Goal: Information Seeking & Learning: Learn about a topic

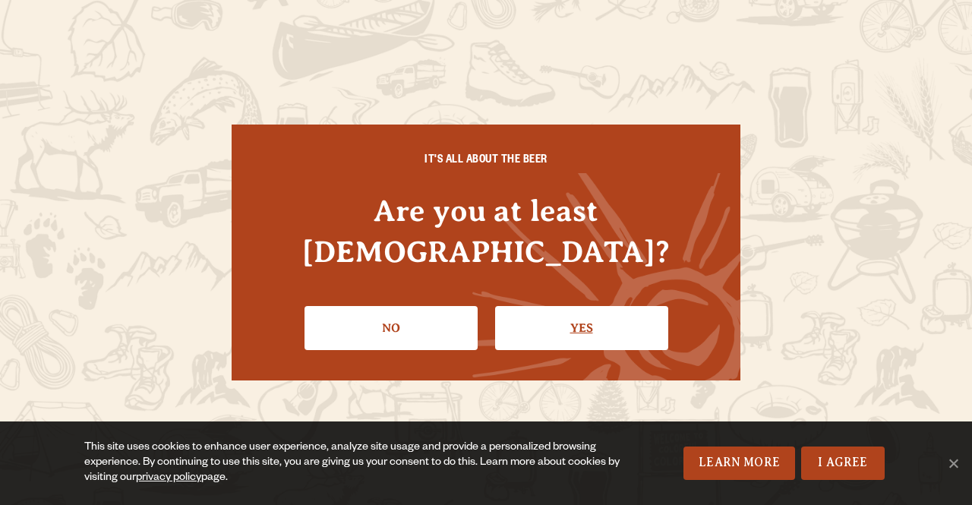
click at [588, 314] on link "Yes" at bounding box center [581, 328] width 173 height 44
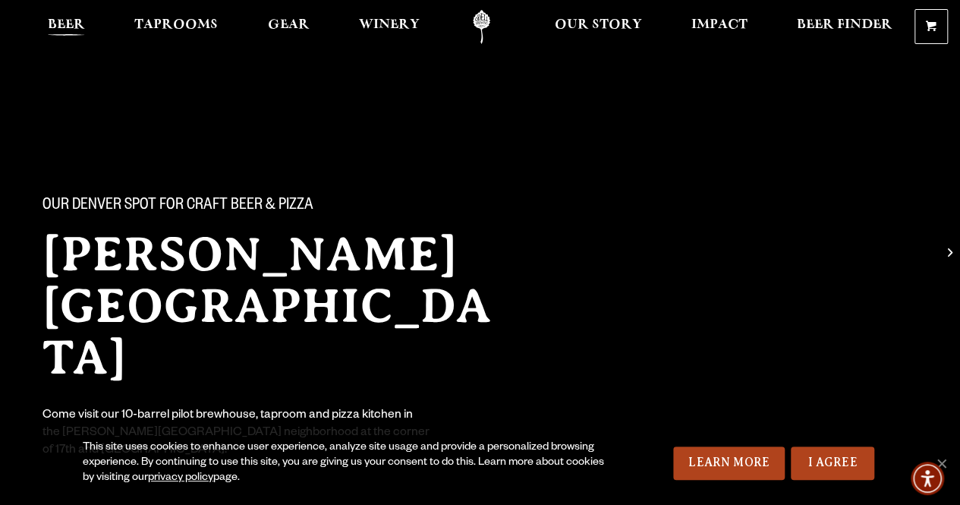
click at [80, 22] on span "Beer" at bounding box center [66, 25] width 37 height 12
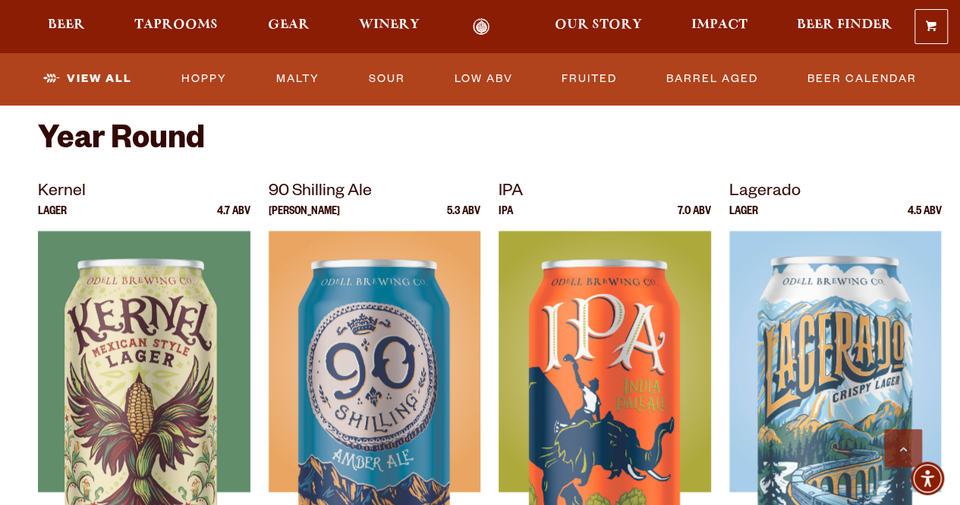
scroll to position [584, 0]
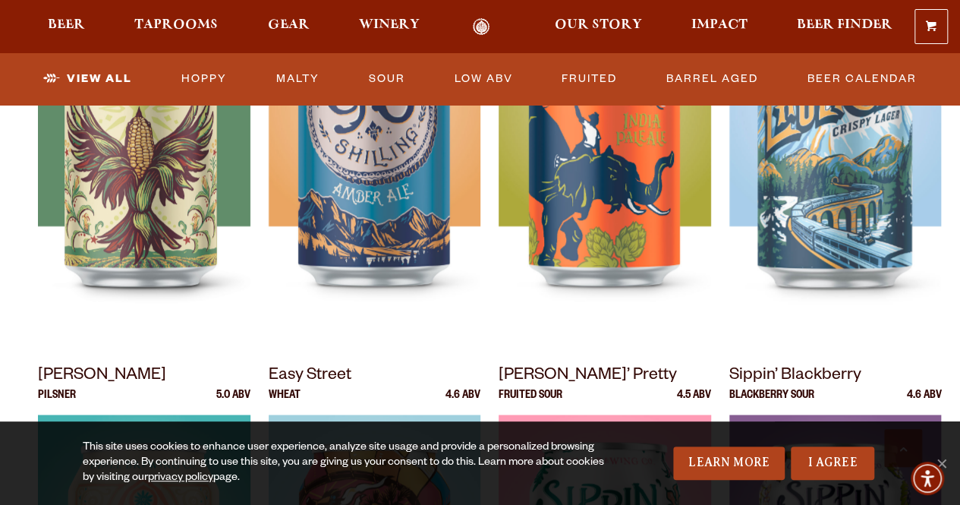
click at [211, 257] on img at bounding box center [144, 155] width 213 height 380
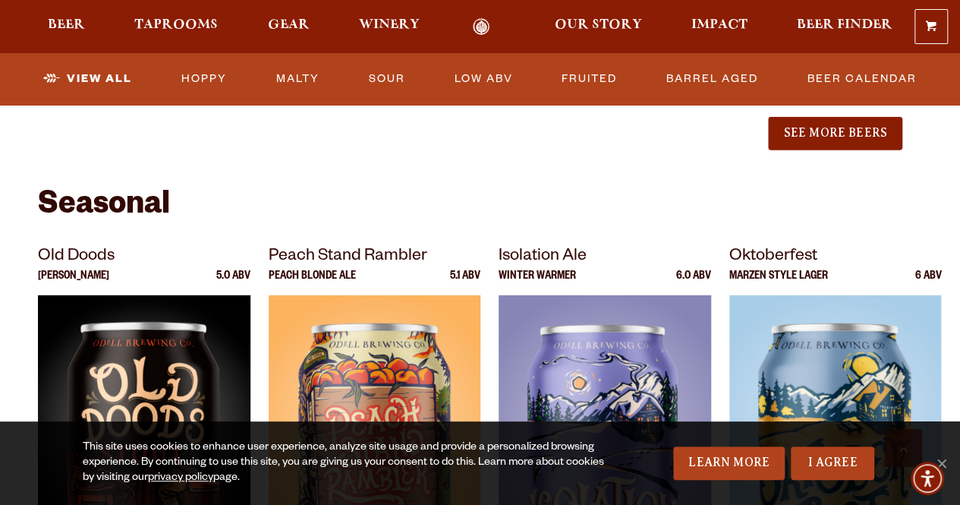
scroll to position [1982, 0]
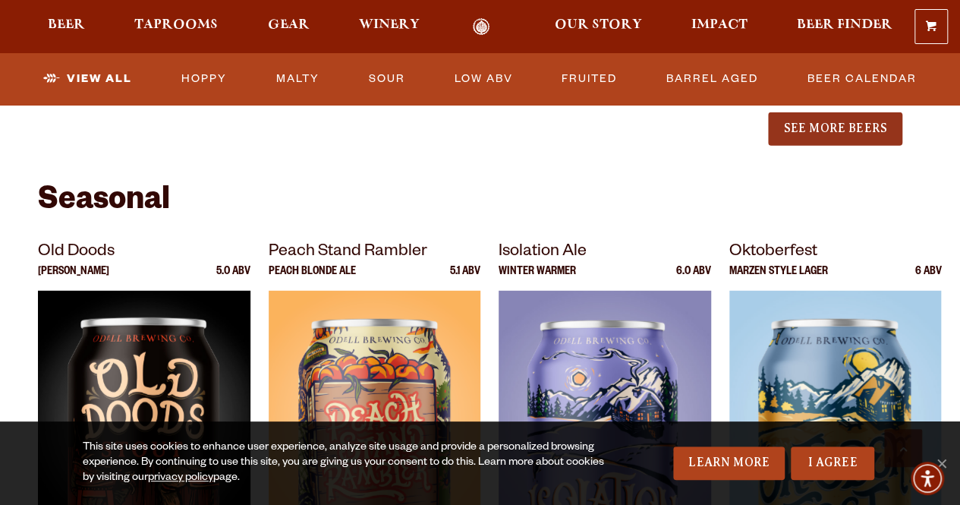
click at [845, 128] on button "See More Beers" at bounding box center [835, 128] width 134 height 33
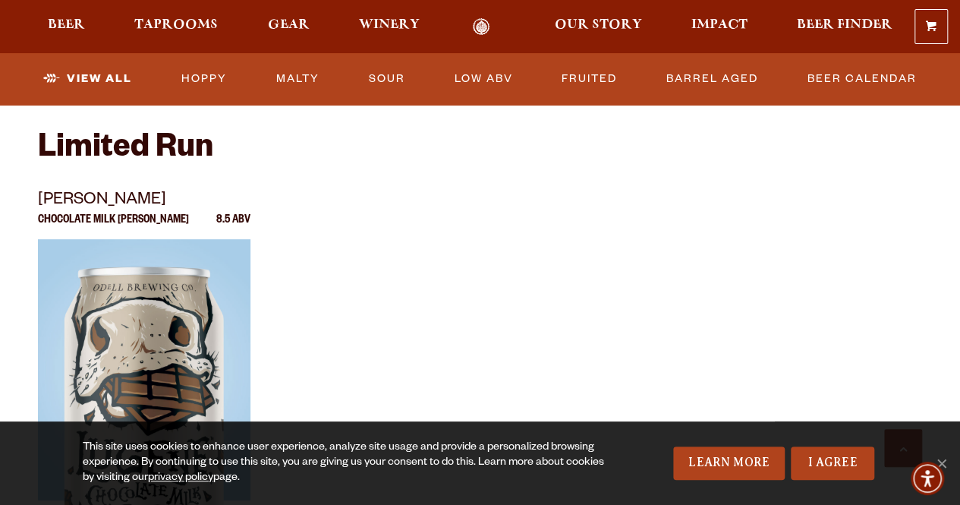
scroll to position [2969, 0]
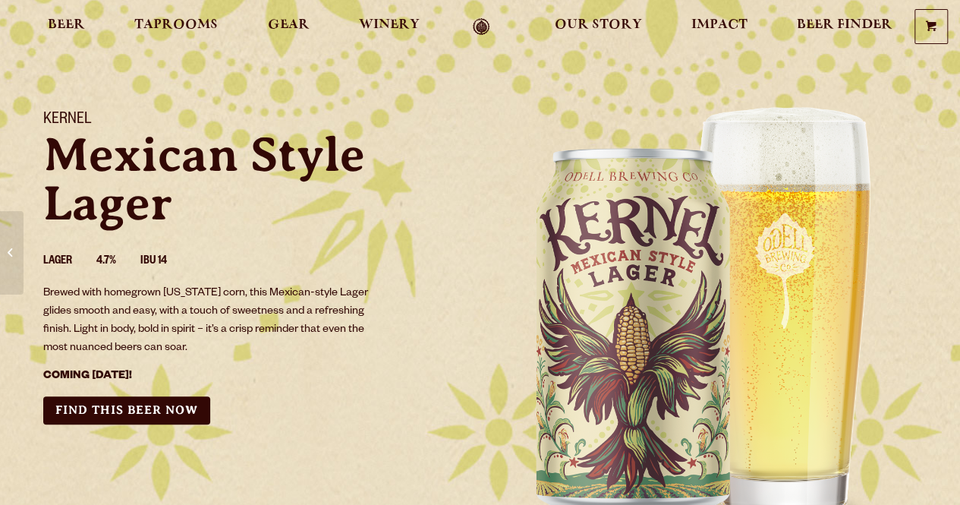
scroll to position [56, 0]
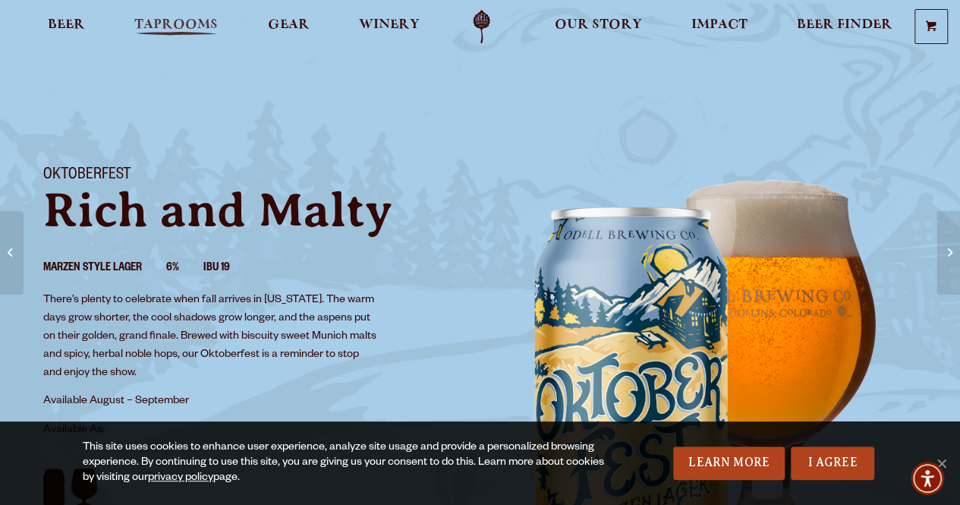
click at [162, 20] on span "Taprooms" at bounding box center [176, 25] width 84 height 12
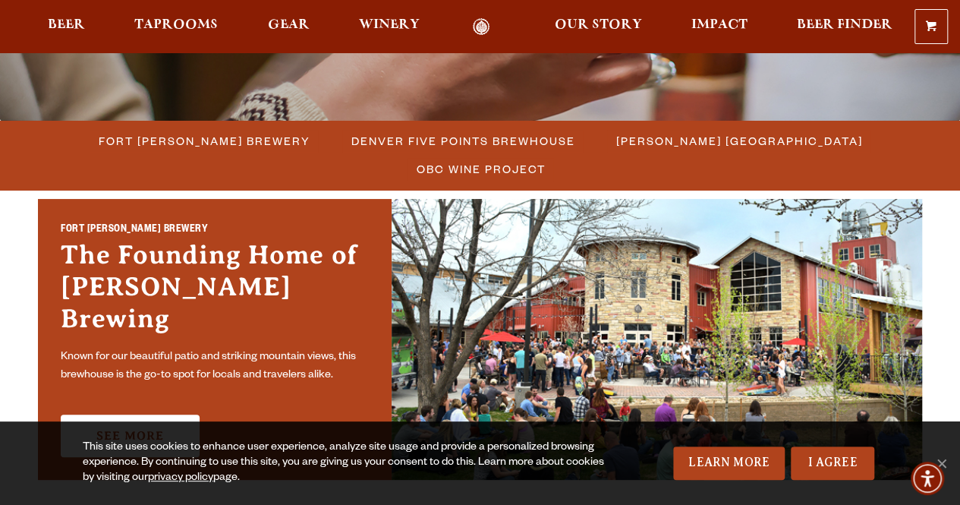
scroll to position [374, 0]
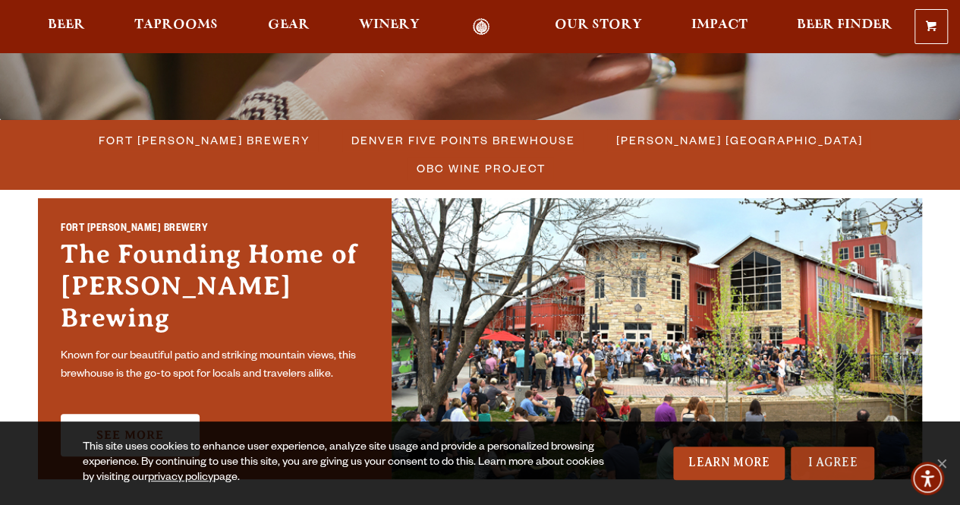
click at [835, 462] on link "I Agree" at bounding box center [833, 462] width 84 height 33
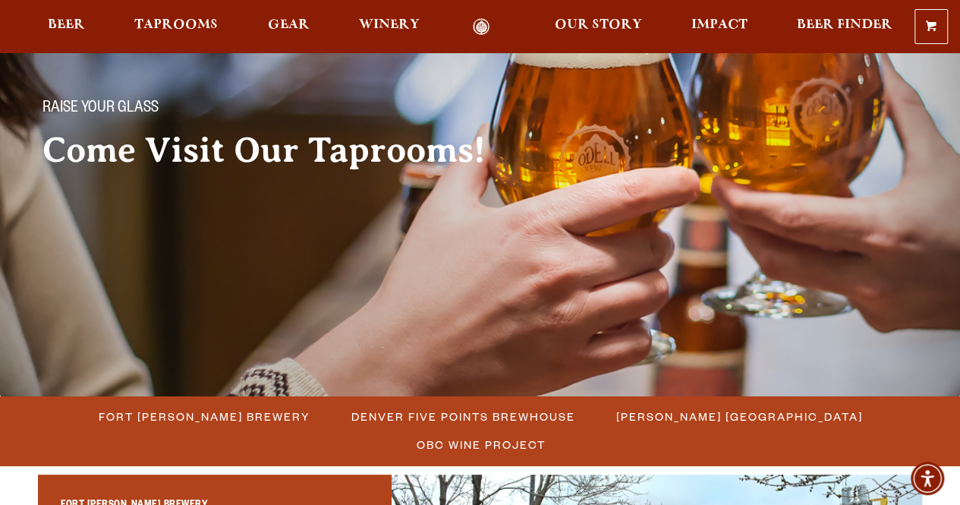
scroll to position [0, 0]
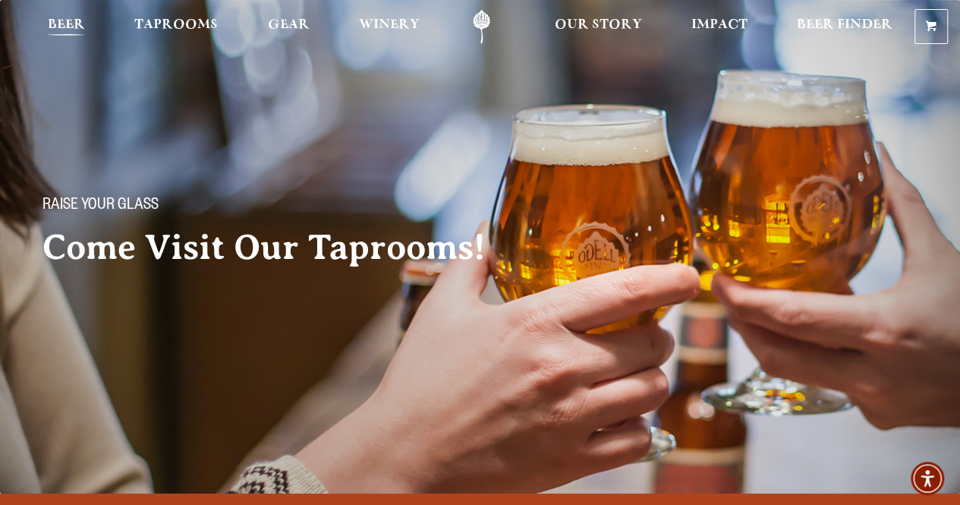
click at [72, 20] on span "Beer" at bounding box center [66, 25] width 37 height 12
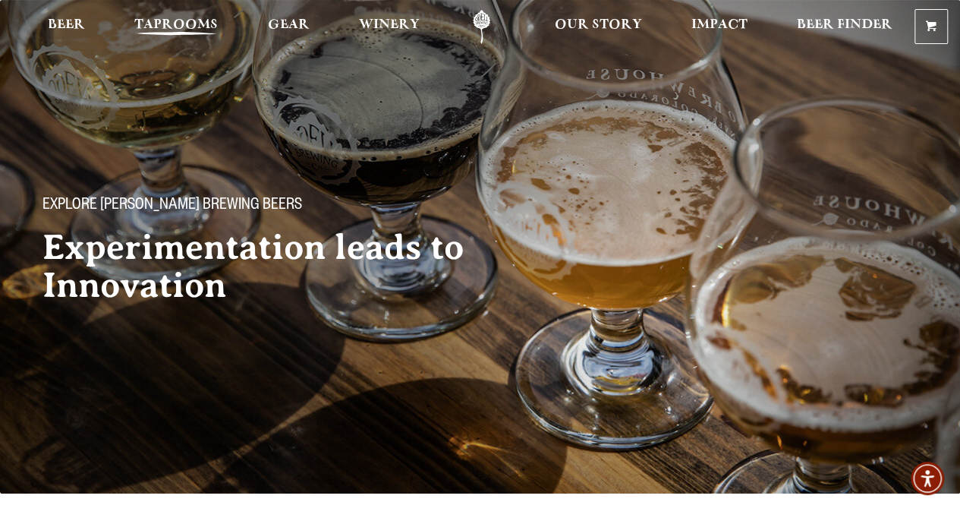
click at [185, 23] on span "Taprooms" at bounding box center [176, 25] width 84 height 12
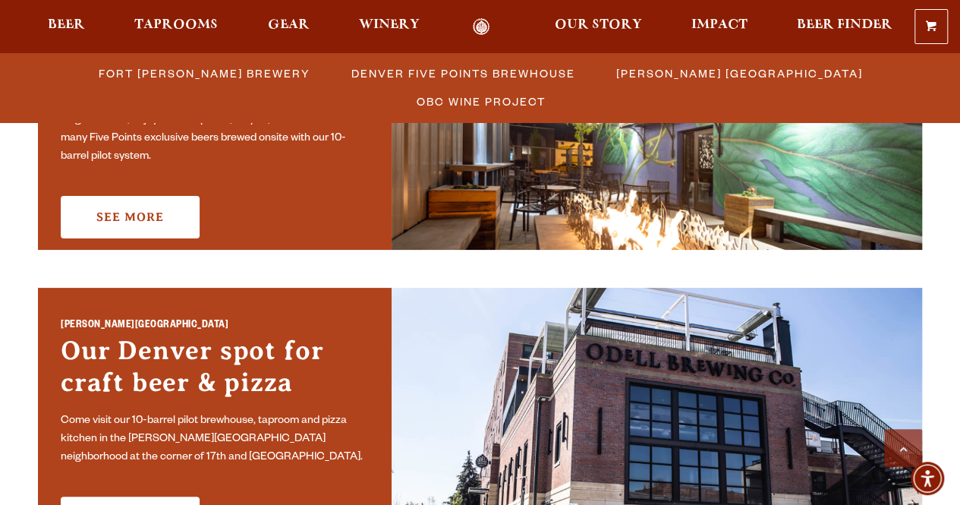
scroll to position [748, 0]
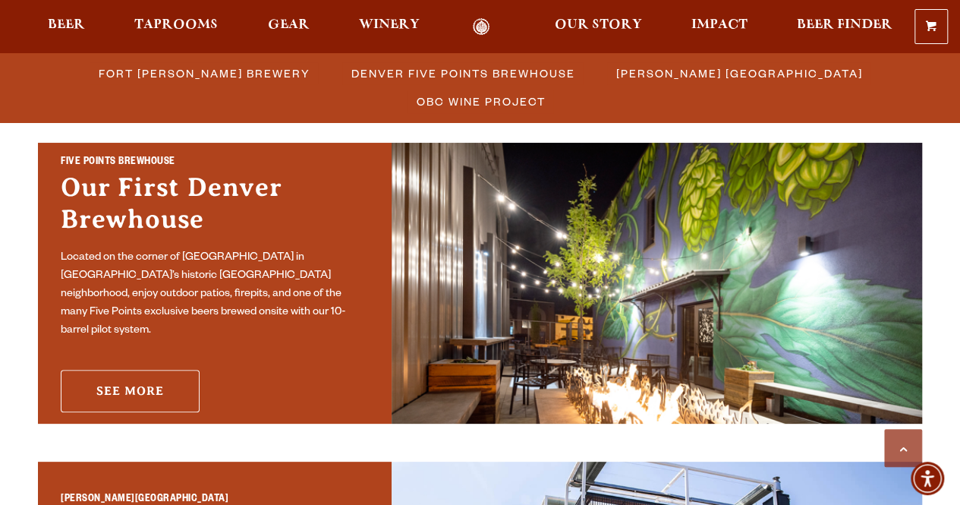
click at [167, 379] on link "See More" at bounding box center [130, 391] width 139 height 43
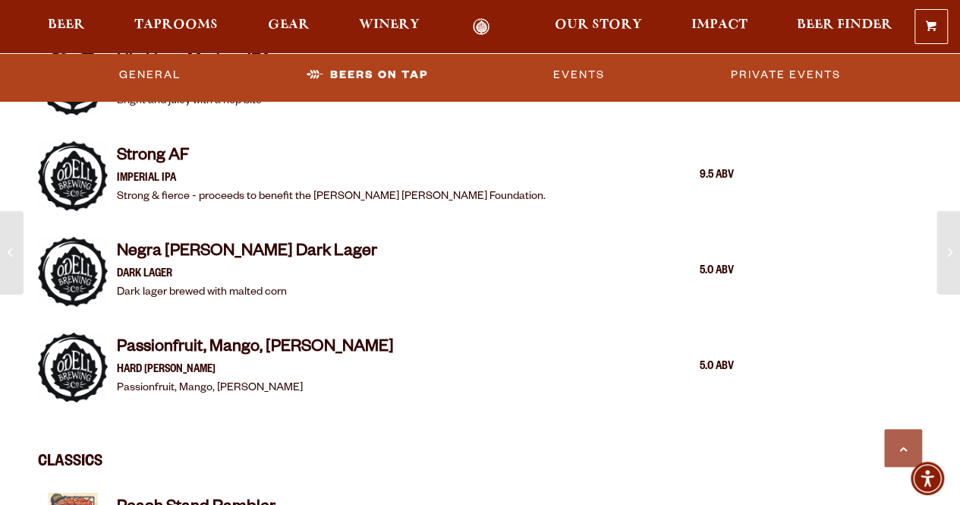
scroll to position [2244, 0]
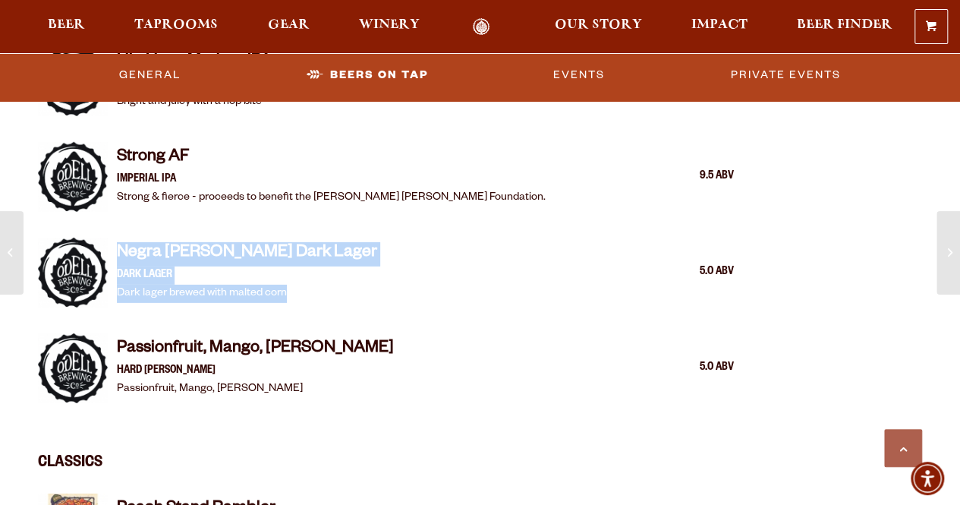
drag, startPoint x: 318, startPoint y: 284, endPoint x: 115, endPoint y: 240, distance: 207.4
click at [115, 240] on div "Negra Odello Dark Lager Dark Lager Dark lager brewed with malted corn 5.0 ABV" at bounding box center [386, 273] width 696 height 88
copy div "Negra Odello Dark Lager Dark Lager Dark lager brewed with malted corn"
click at [431, 265] on div "Negra Odello Dark Lager Dark Lager Dark lager brewed with malted corn 5.0 ABV" at bounding box center [425, 272] width 617 height 61
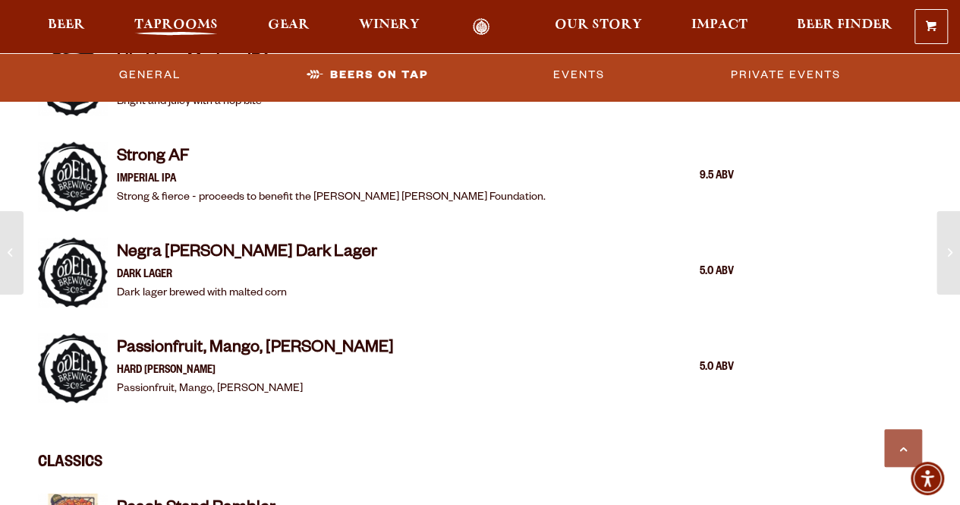
click at [170, 21] on span "Taprooms" at bounding box center [176, 25] width 84 height 12
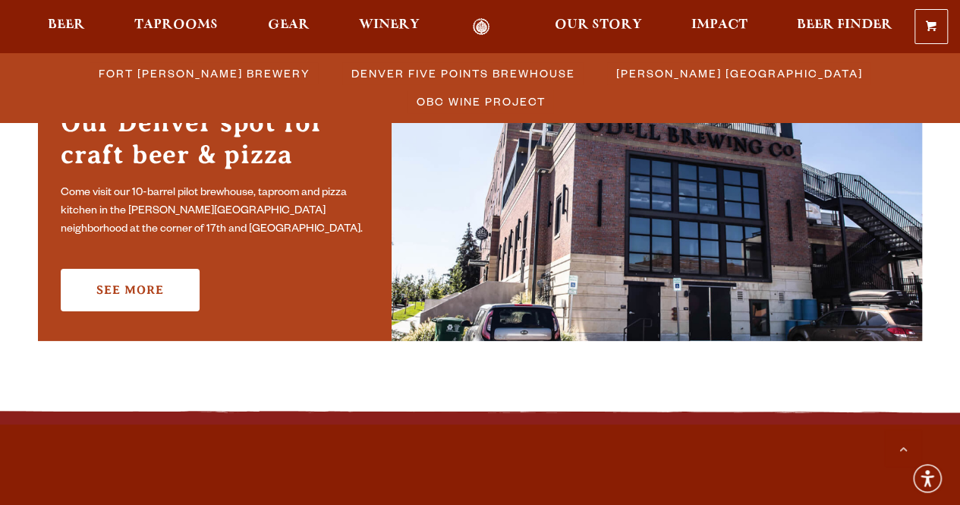
scroll to position [1150, 0]
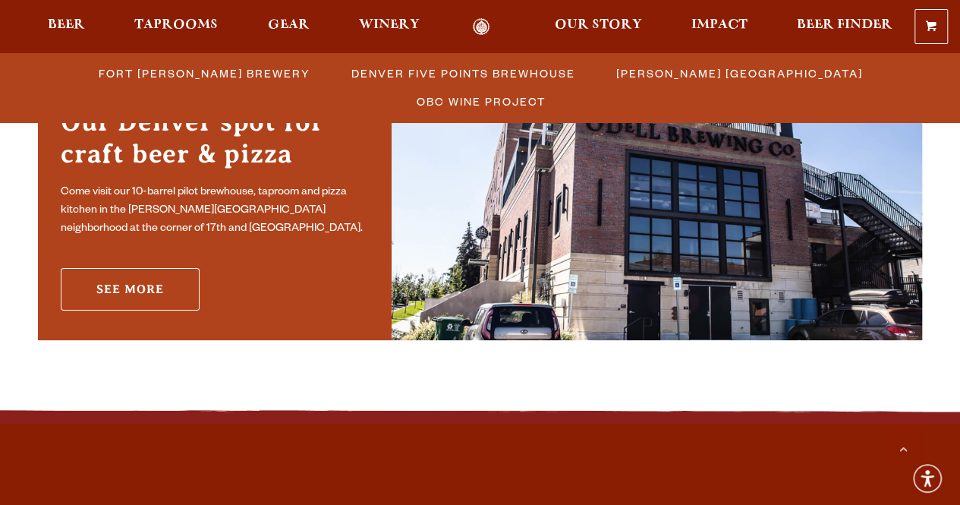
click at [155, 295] on link "See More" at bounding box center [130, 289] width 139 height 43
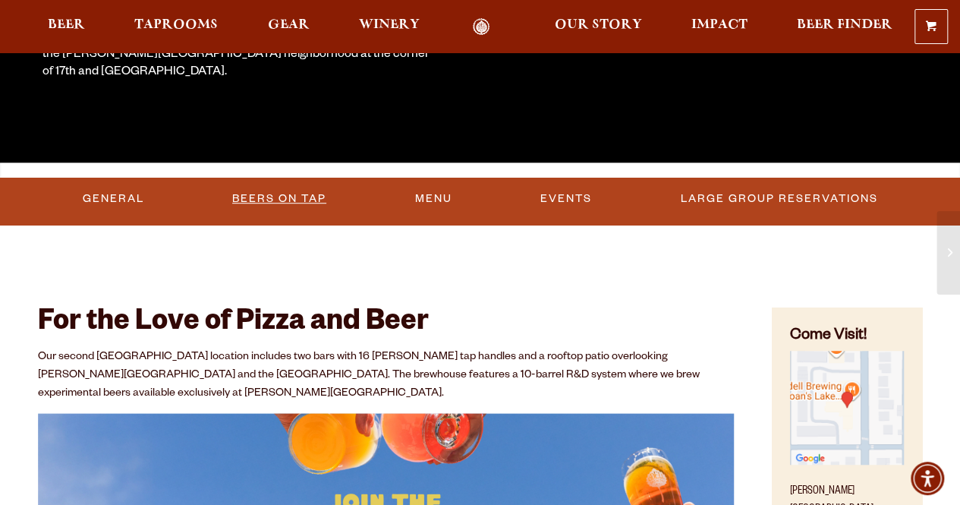
click at [316, 189] on link "Beers On Tap" at bounding box center [279, 198] width 106 height 35
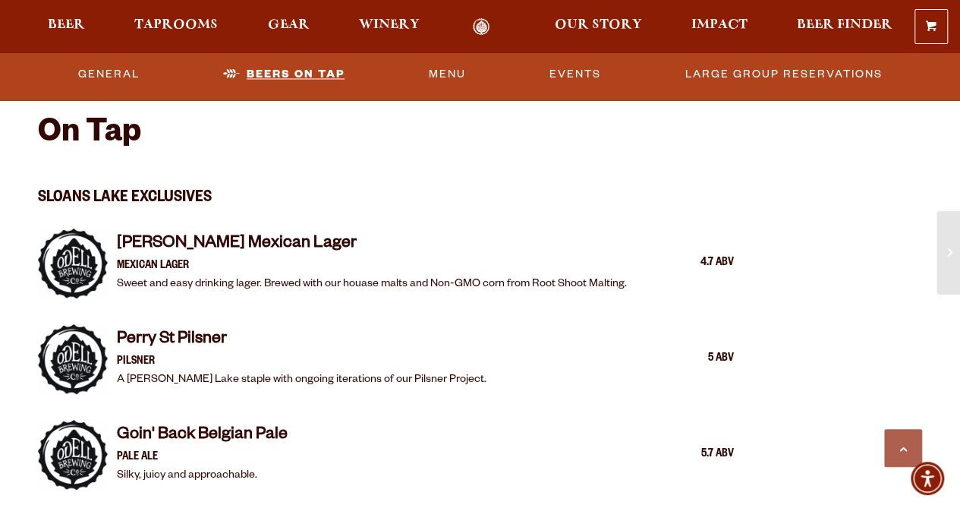
scroll to position [1254, 0]
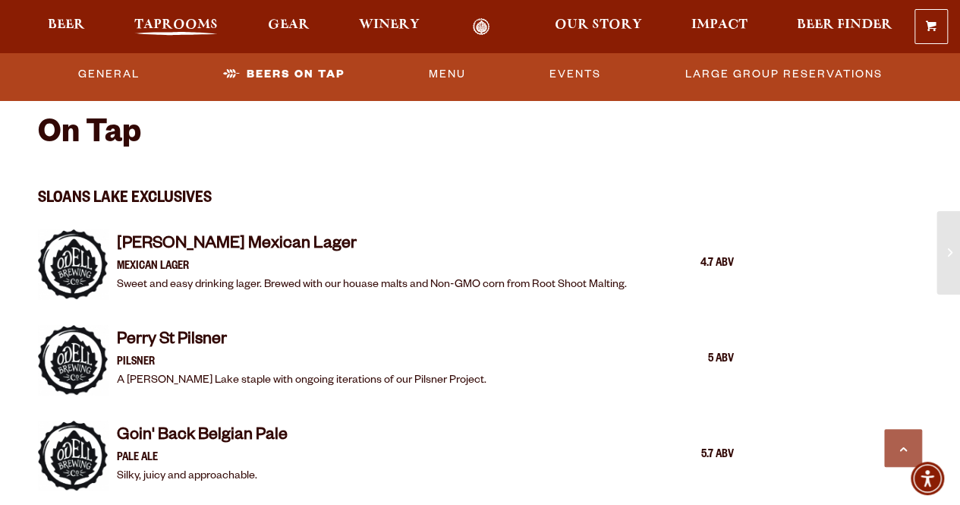
click at [174, 28] on span "Taprooms" at bounding box center [176, 25] width 84 height 12
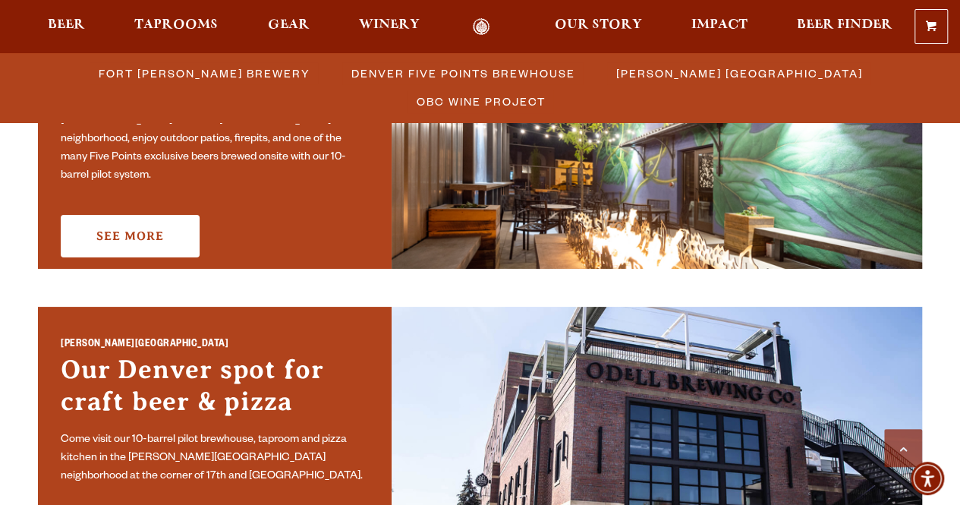
scroll to position [897, 0]
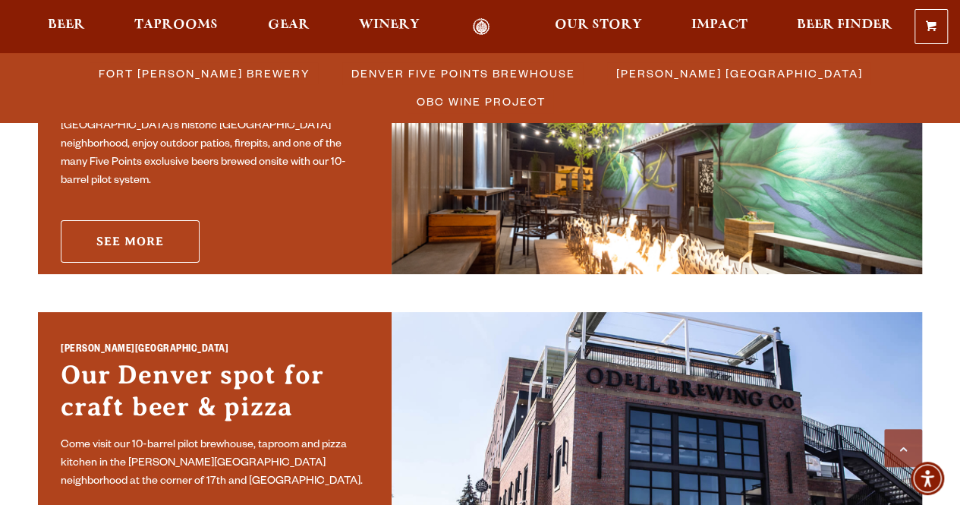
click at [132, 220] on link "See More" at bounding box center [130, 241] width 139 height 43
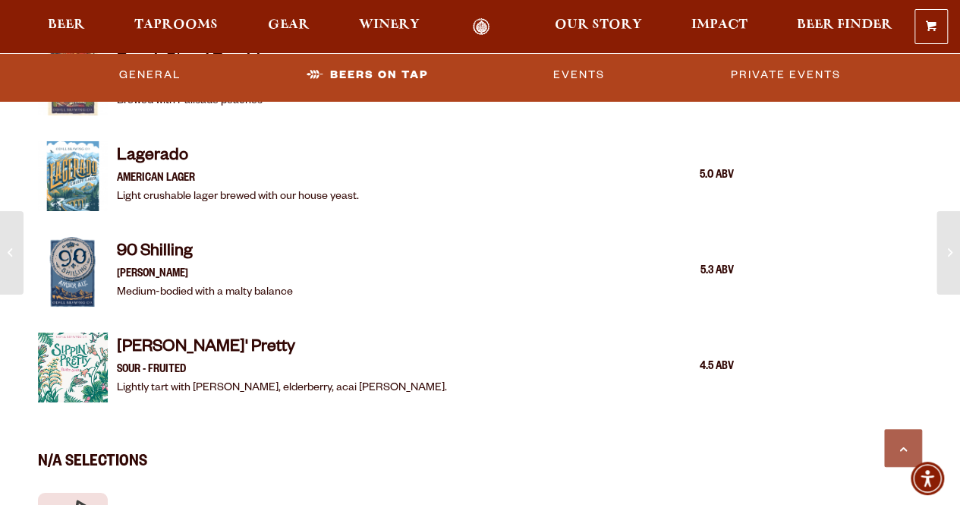
scroll to position [2693, 0]
